Goal: Task Accomplishment & Management: Complete application form

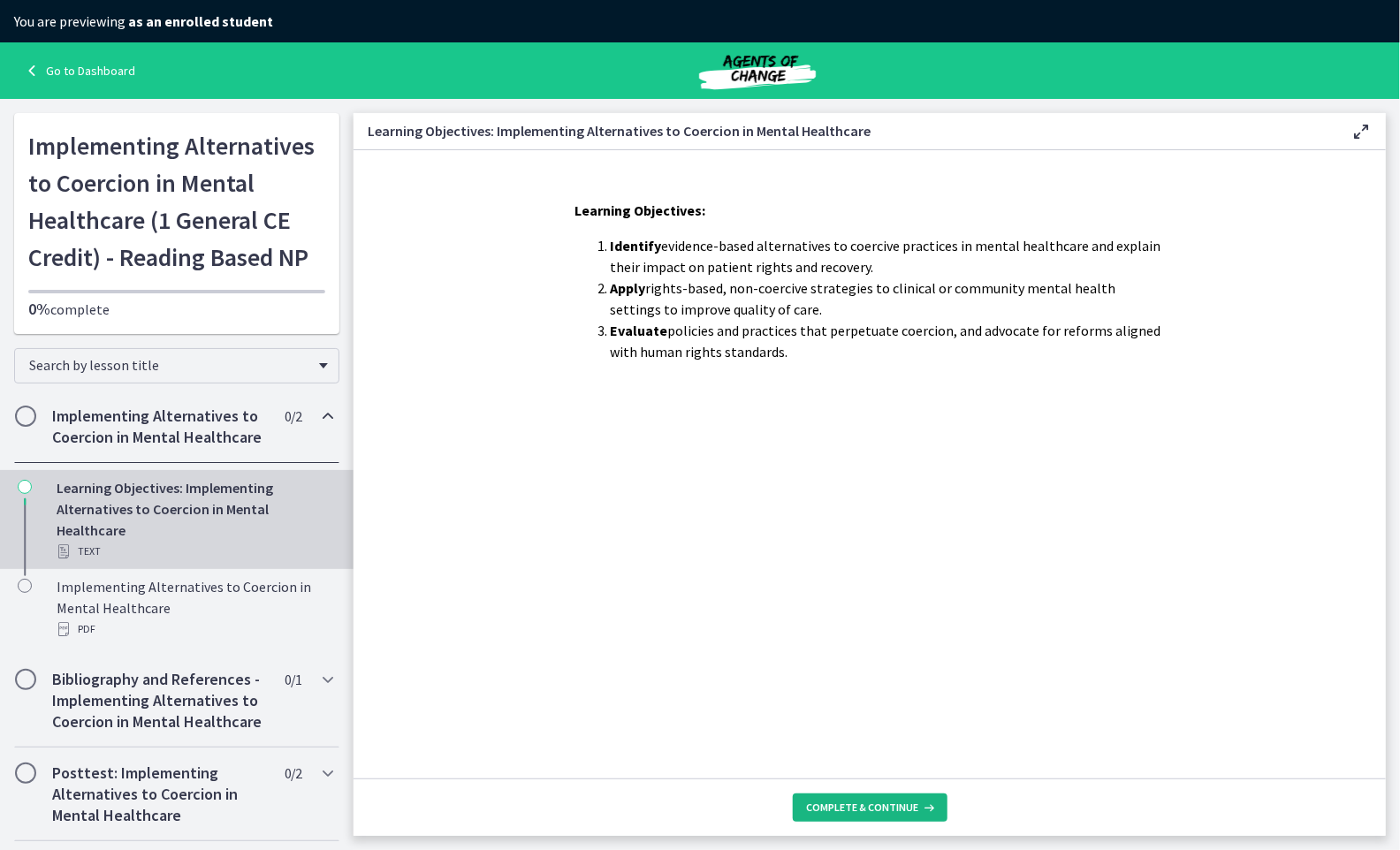
click at [892, 804] on span "Complete & continue" at bounding box center [862, 807] width 112 height 14
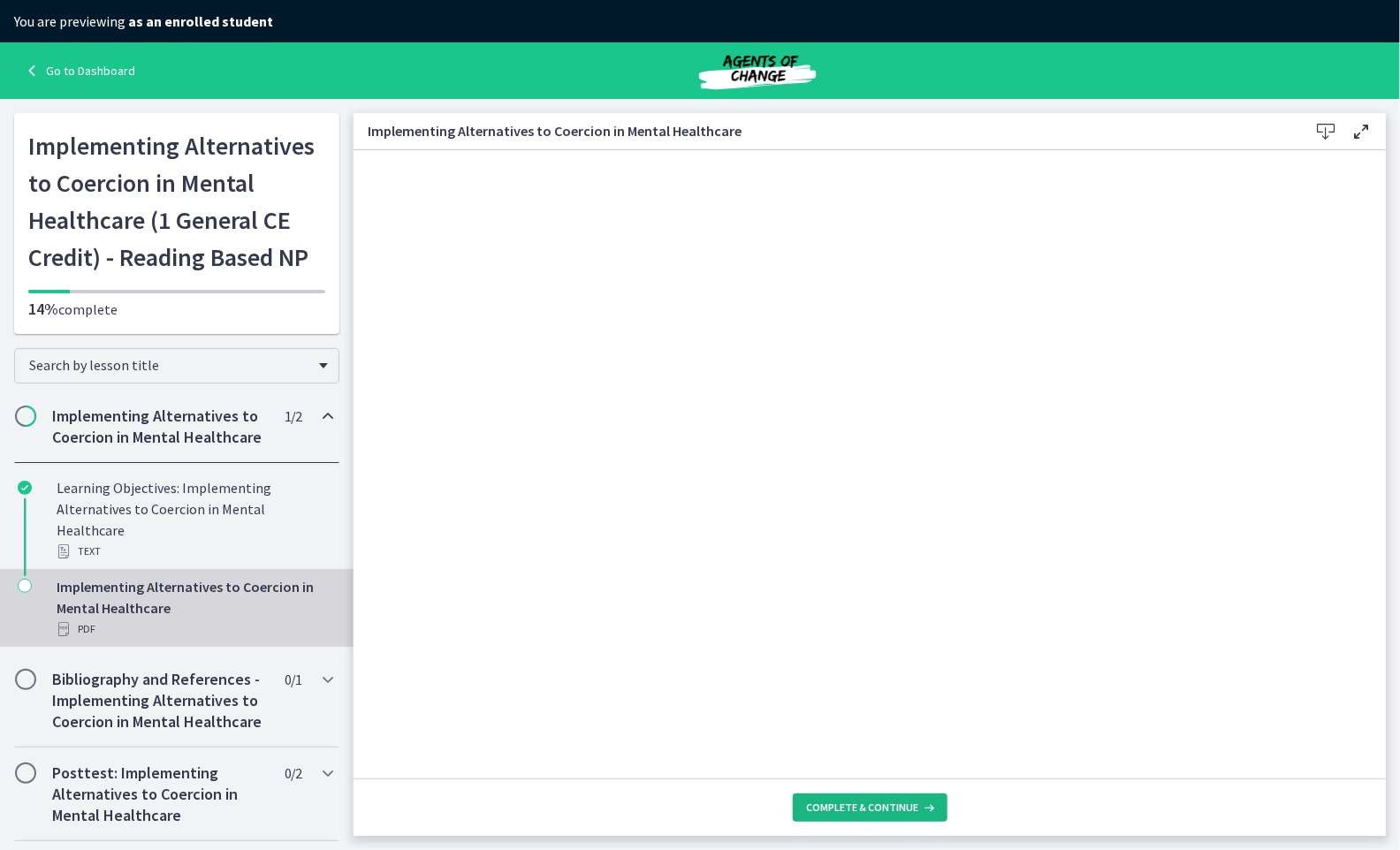
click at [848, 808] on span "Complete & continue" at bounding box center [862, 807] width 112 height 14
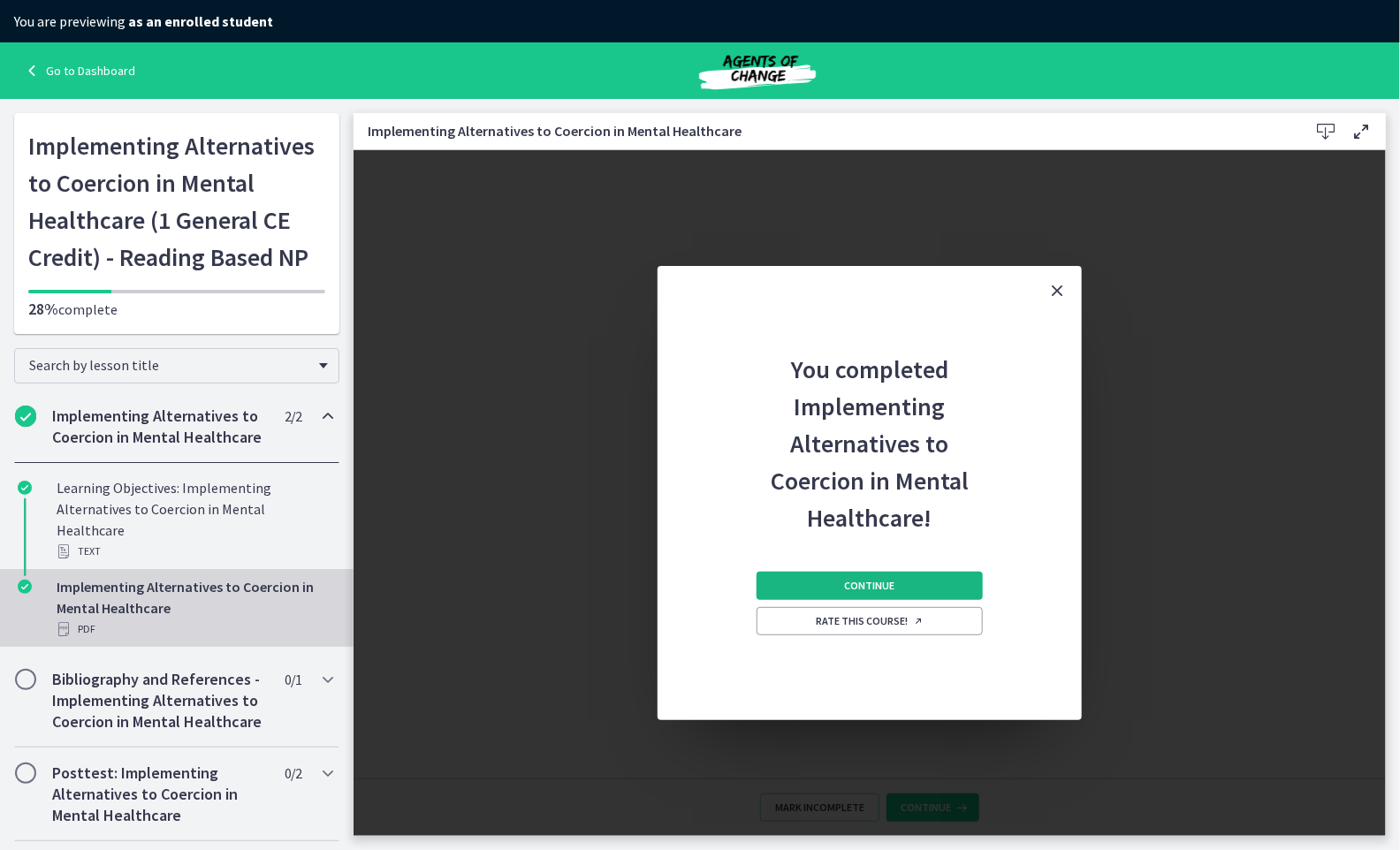
click at [769, 591] on button "Continue" at bounding box center [869, 585] width 226 height 28
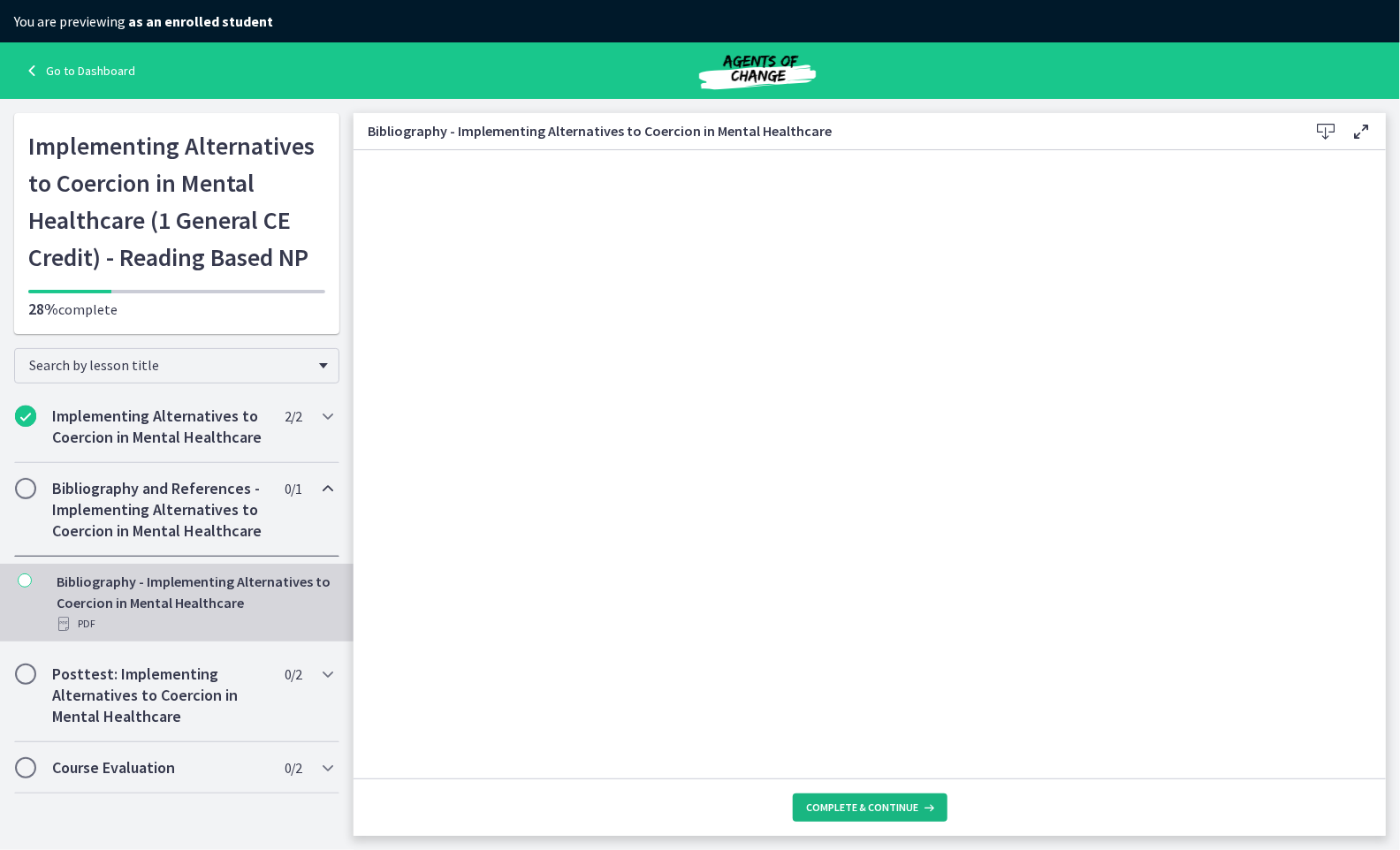
click at [826, 812] on span "Complete & continue" at bounding box center [862, 807] width 112 height 14
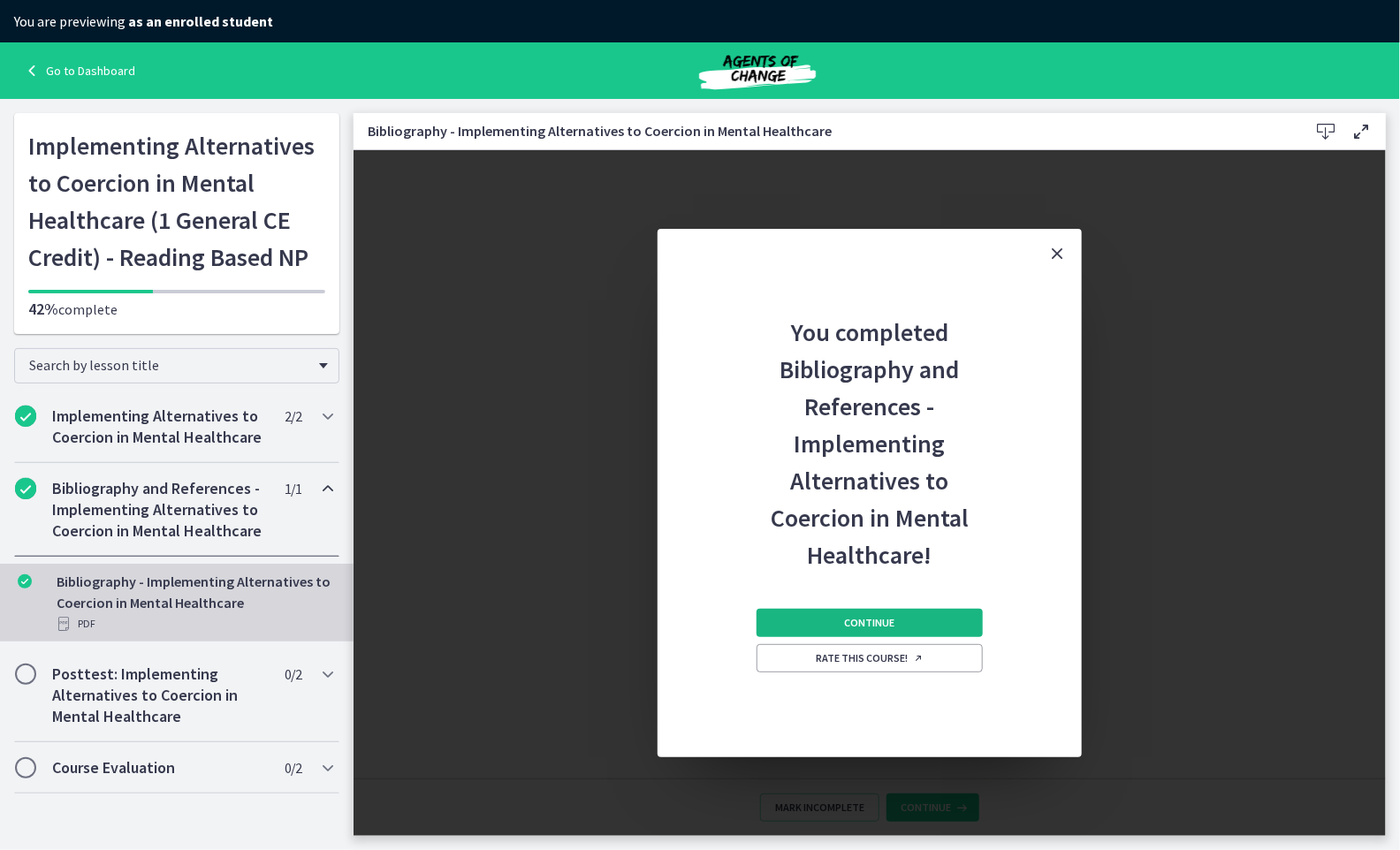
click at [765, 618] on button "Continue" at bounding box center [869, 623] width 226 height 28
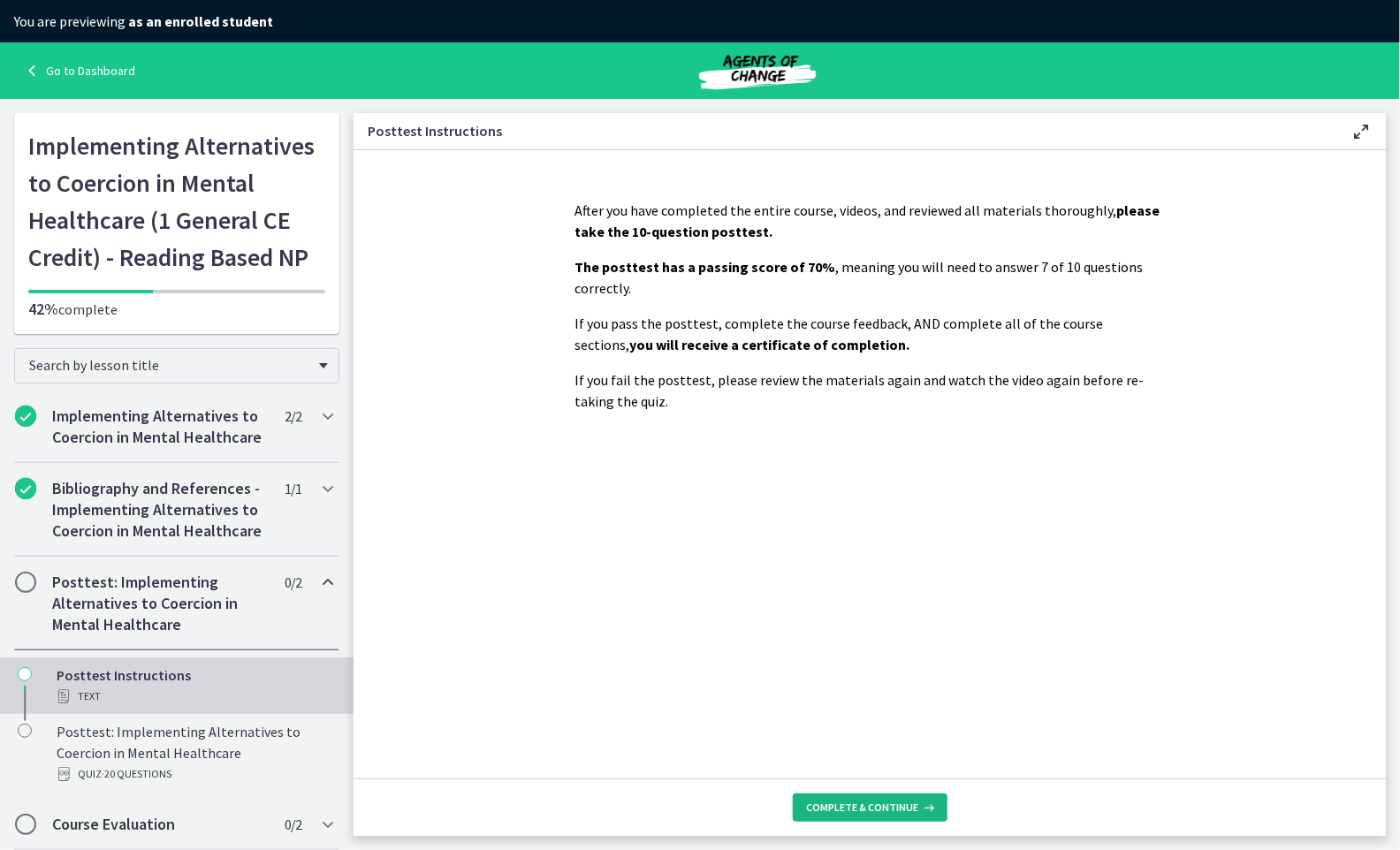
click at [806, 799] on button "Complete & continue" at bounding box center [870, 807] width 155 height 28
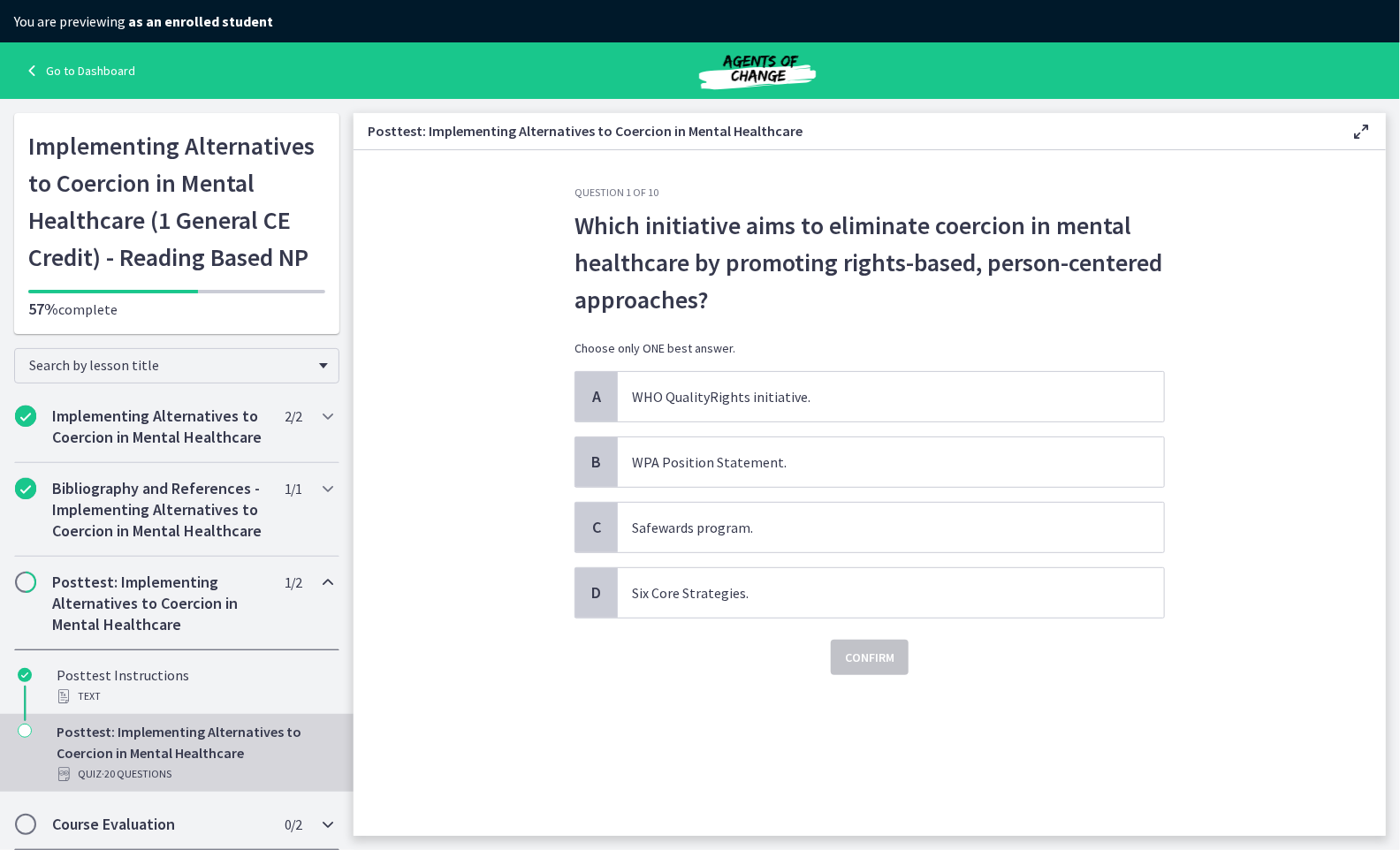
click at [200, 818] on h2 "Course Evaluation" at bounding box center [160, 823] width 215 height 21
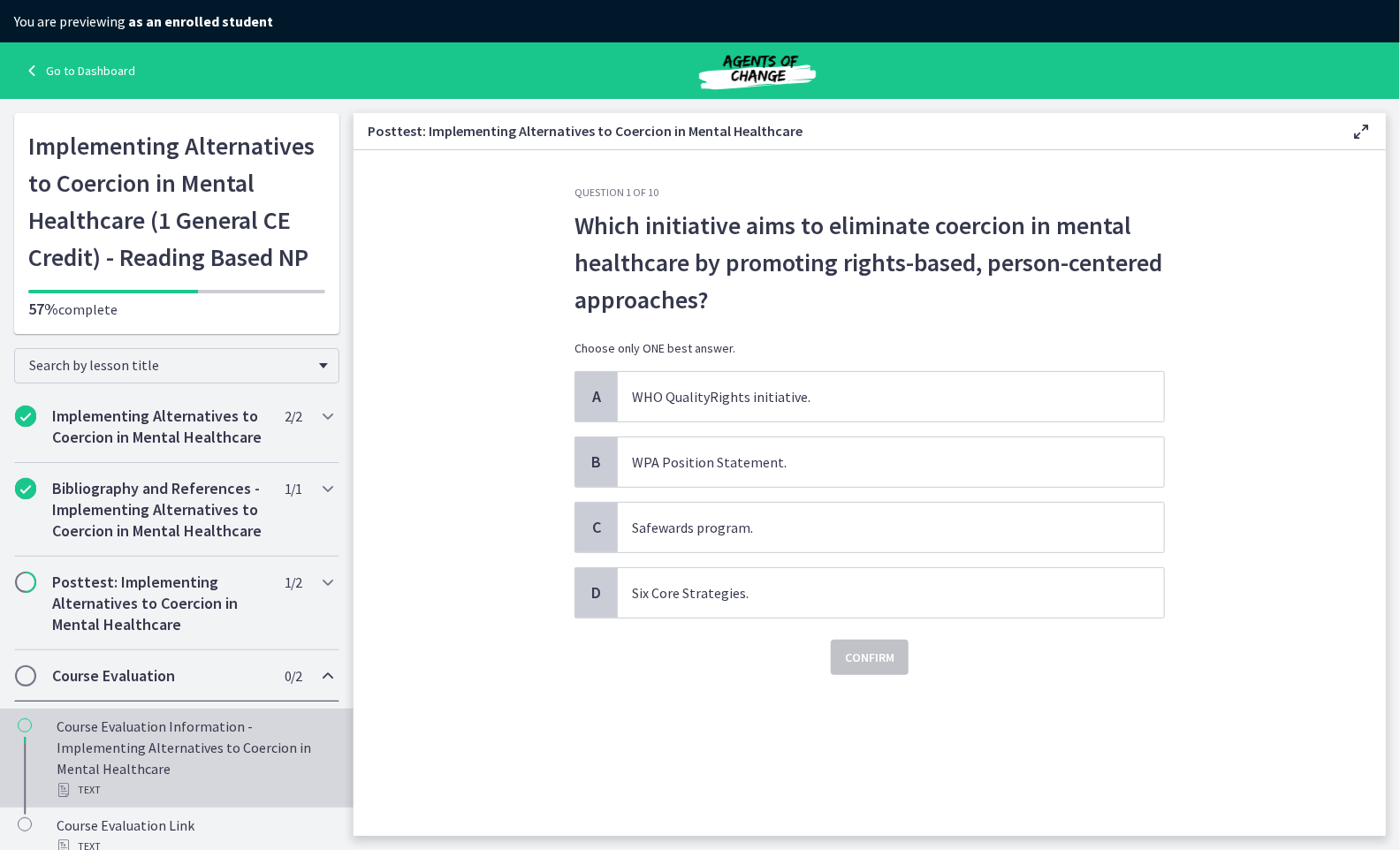
click at [203, 715] on div "Course Evaluation Information - Implementing Alternatives to Coercion in Mental…" at bounding box center [194, 757] width 276 height 84
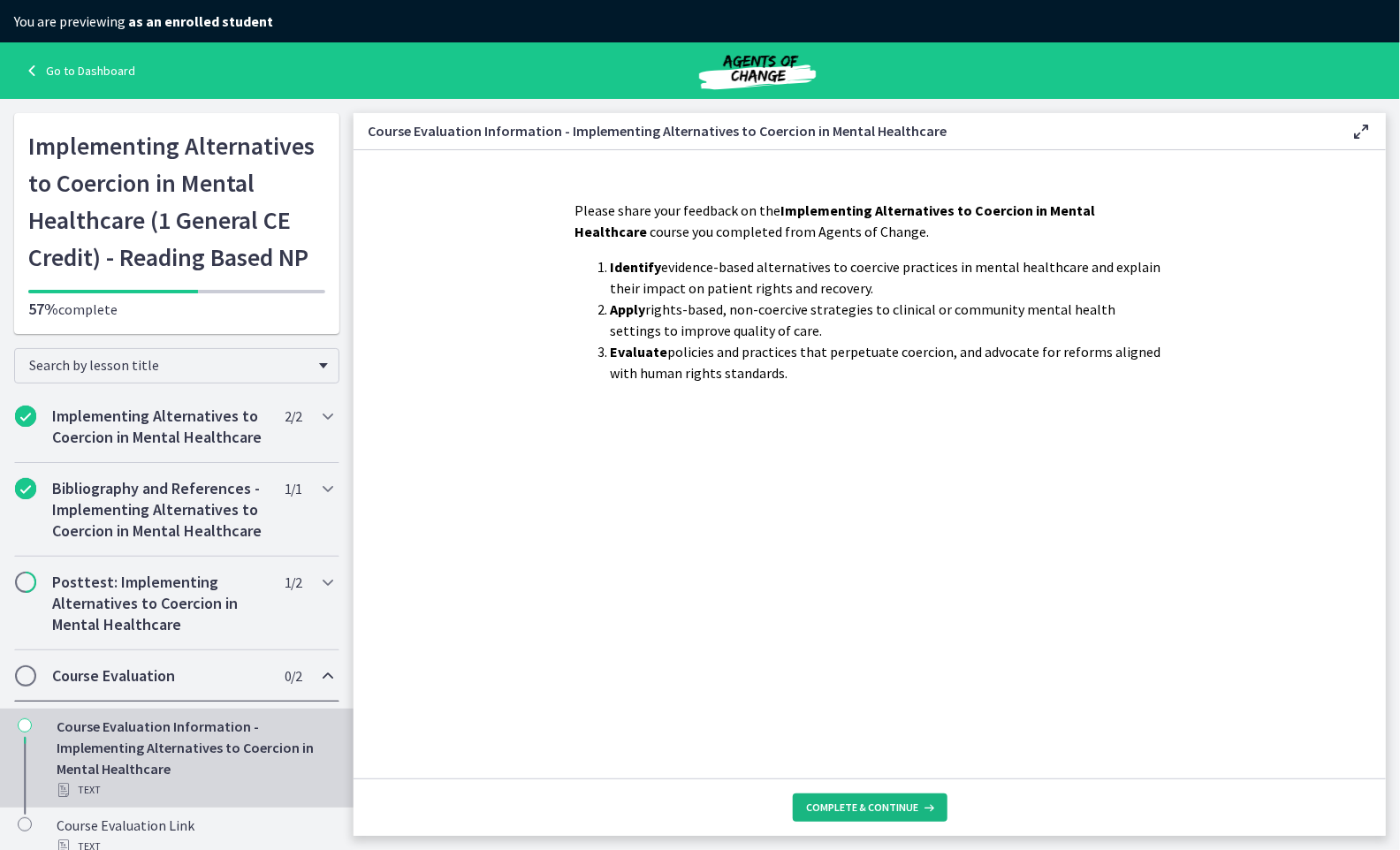
click at [920, 801] on icon at bounding box center [928, 807] width 18 height 14
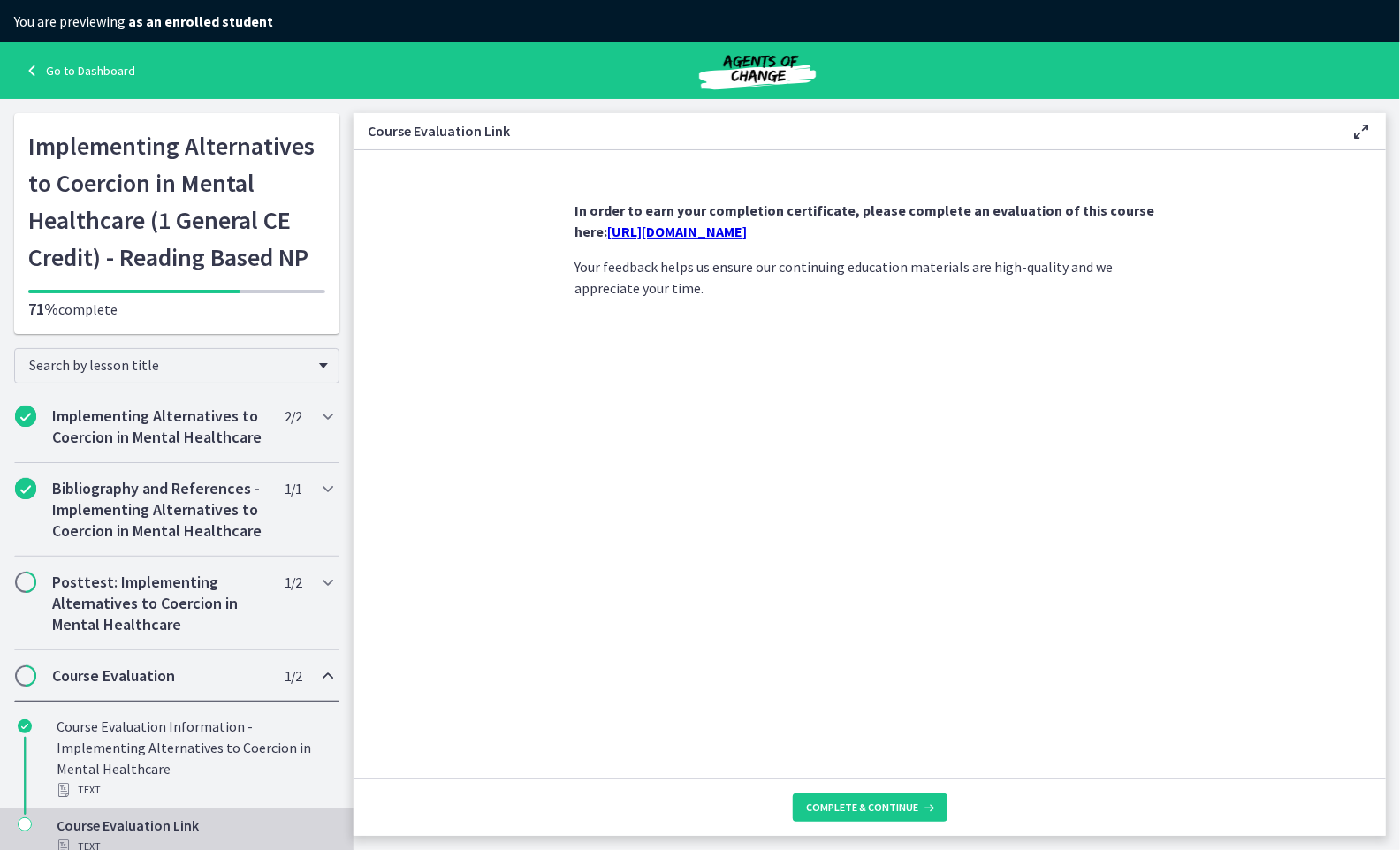
click at [746, 232] on link "[URL][DOMAIN_NAME]" at bounding box center [677, 231] width 140 height 18
